Goal: Task Accomplishment & Management: Manage account settings

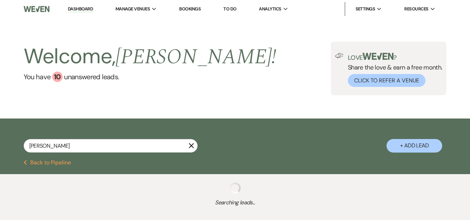
type input "[PERSON_NAME]"
select select "5"
select select "8"
select select "3"
select select "5"
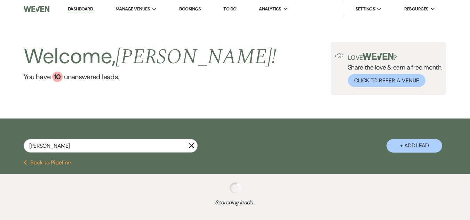
select select "8"
select select "5"
select select "8"
select select "5"
select select "8"
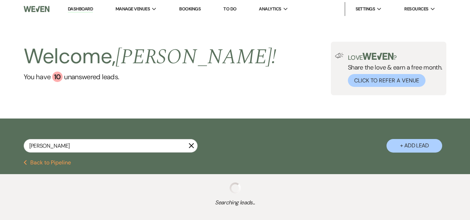
select select "5"
select select "8"
select select "4"
select select "8"
select select "5"
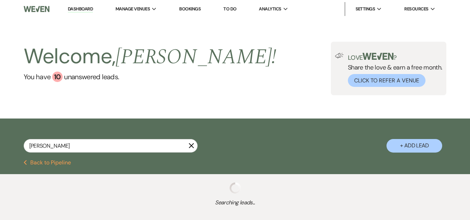
select select "8"
select select "6"
select select "8"
select select "5"
select select "8"
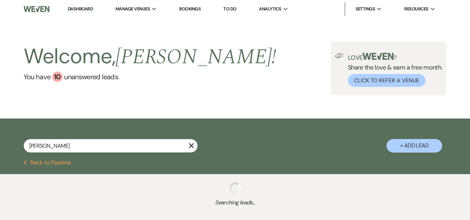
select select "5"
select select "8"
select select "4"
select select "8"
select select "5"
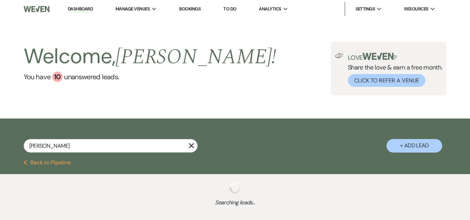
select select "8"
select select "11"
select select "8"
select select "5"
select select "8"
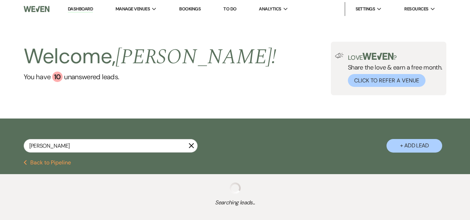
select select "5"
select select "8"
select select "7"
select select "8"
select select "4"
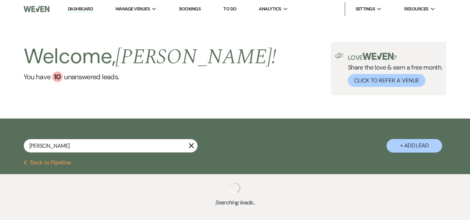
select select "8"
select select "5"
select select "8"
select select "5"
select select "8"
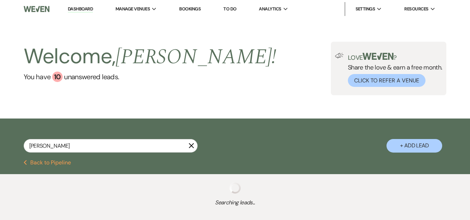
select select "5"
select select "8"
select select "5"
select select "8"
select select "5"
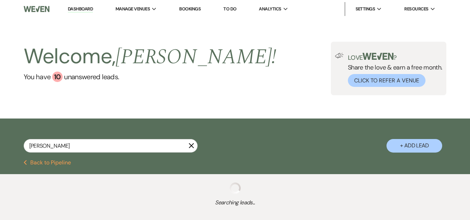
select select "8"
select select "5"
select select "8"
select select "1"
select select "8"
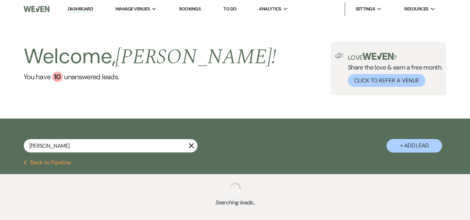
select select "6"
select select "8"
select select "5"
select select "8"
select select "5"
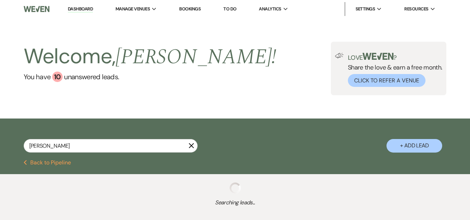
select select "8"
select select "4"
select select "8"
select select "5"
select select "8"
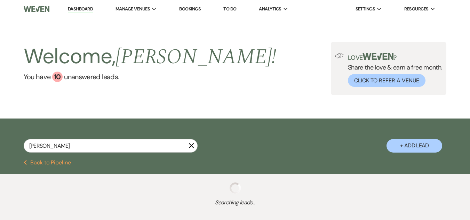
select select "5"
select select "8"
select select "5"
select select "8"
select select "4"
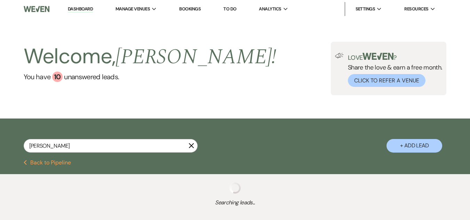
select select "8"
select select "5"
select select "8"
select select "5"
select select "8"
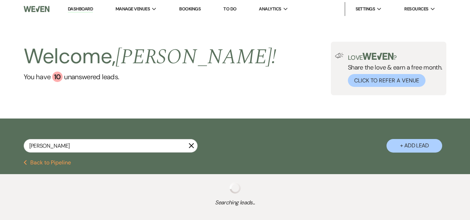
select select "1"
select select "8"
select select "1"
select select "8"
select select "5"
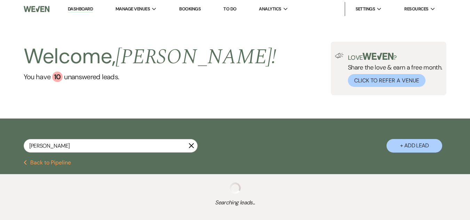
select select "8"
select select "5"
select select "8"
select select "5"
select select "8"
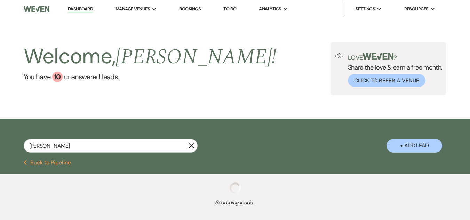
select select "5"
select select "8"
select select "5"
select select "8"
select select "5"
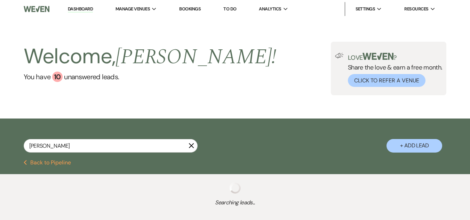
select select "8"
select select "5"
select select "8"
select select "1"
select select "8"
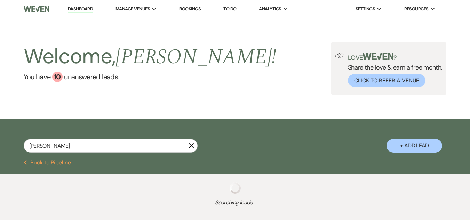
select select "7"
select select "8"
select select "5"
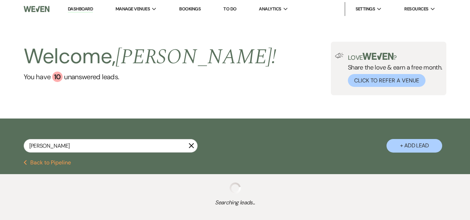
select select "8"
select select "10"
select select "8"
select select "5"
select select "8"
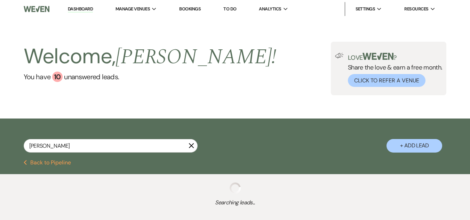
select select "5"
select select "8"
select select "1"
select select "8"
select select "5"
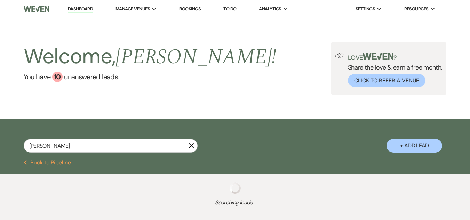
select select "8"
select select "1"
select select "8"
select select "5"
select select "8"
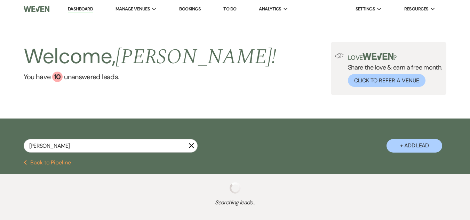
select select "5"
select select "8"
select select "1"
select select "8"
select select "1"
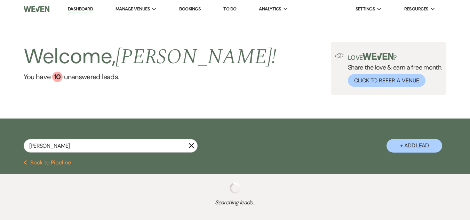
select select "8"
select select "5"
select select "8"
select select "6"
select select "8"
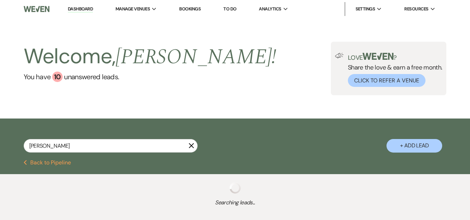
select select "8"
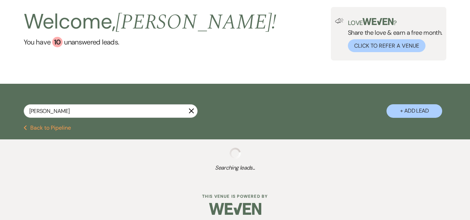
scroll to position [40, 0]
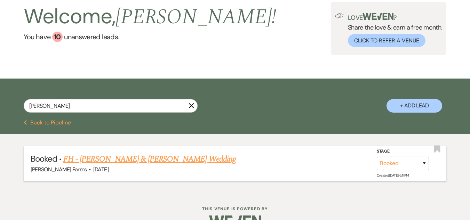
click at [135, 163] on link "FH - [PERSON_NAME] & [PERSON_NAME] Wedding" at bounding box center [149, 159] width 172 height 13
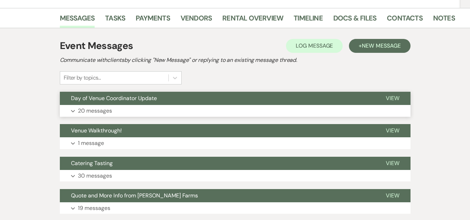
scroll to position [139, 0]
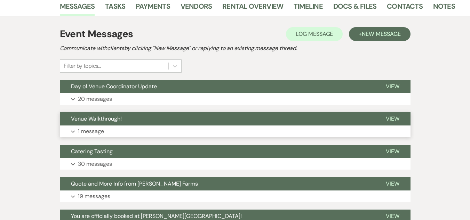
click at [125, 124] on button "Venue Walkthrough!" at bounding box center [217, 118] width 315 height 13
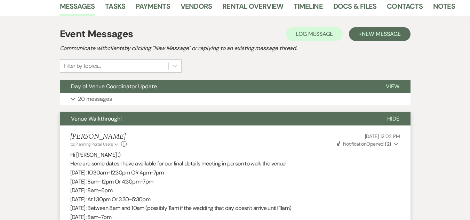
click at [80, 88] on span "Day of Venue Coordinator Update" at bounding box center [114, 86] width 86 height 7
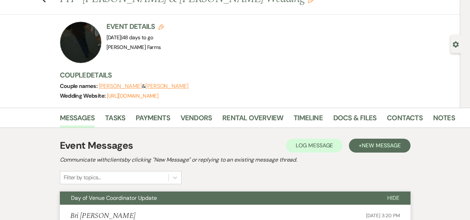
scroll to position [0, 0]
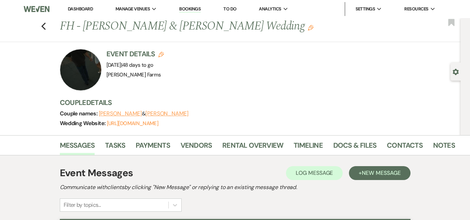
click at [85, 7] on link "Dashboard" at bounding box center [80, 9] width 25 height 6
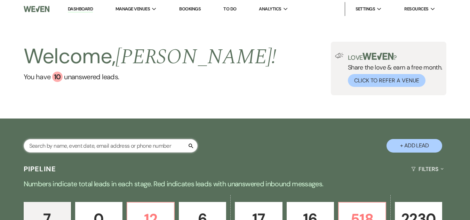
click at [88, 145] on input "text" at bounding box center [111, 146] width 174 height 14
type input "[PERSON_NAME]"
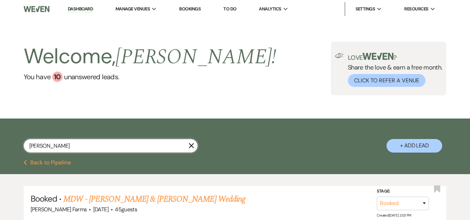
scroll to position [35, 0]
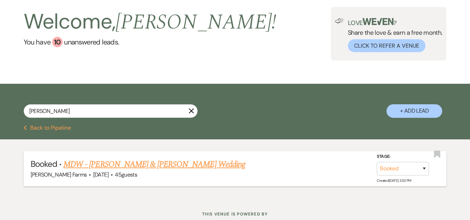
click at [133, 167] on link "MDW - [PERSON_NAME] & [PERSON_NAME] Wedding" at bounding box center [154, 164] width 182 height 13
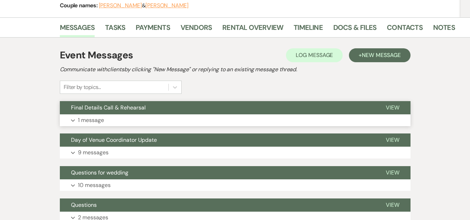
scroll to position [104, 0]
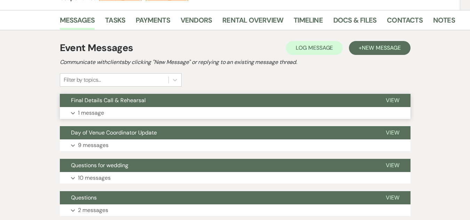
click at [130, 114] on button "Expand 1 message" at bounding box center [235, 113] width 350 height 12
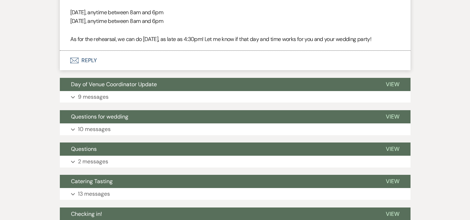
scroll to position [417, 0]
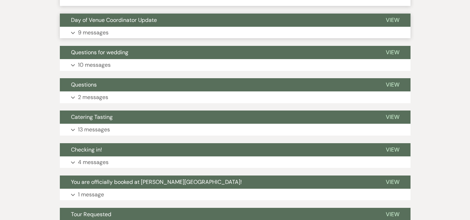
click at [144, 36] on button "Expand 9 messages" at bounding box center [235, 33] width 350 height 12
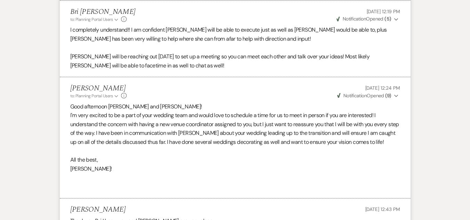
scroll to position [765, 0]
